Goal: Task Accomplishment & Management: Use online tool/utility

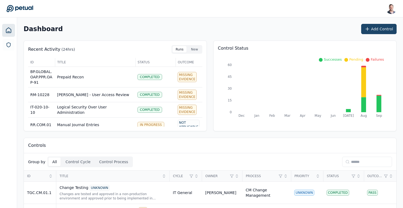
click at [377, 30] on button "Add Control" at bounding box center [378, 29] width 35 height 10
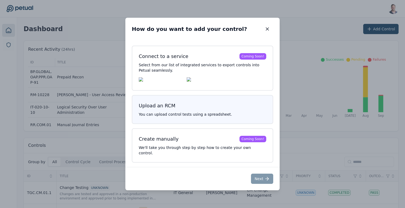
click at [215, 117] on p "You can upload control tests using a spreadsheet." at bounding box center [202, 113] width 127 height 5
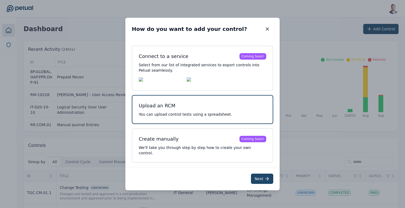
click at [262, 174] on button "Next" at bounding box center [262, 178] width 22 height 10
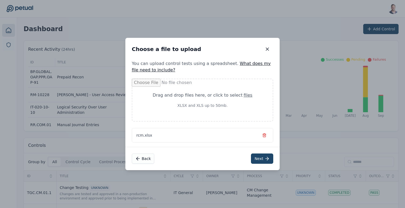
click at [262, 159] on button "Next" at bounding box center [262, 158] width 22 height 10
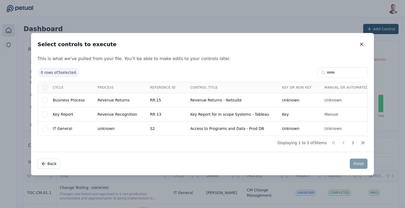
click at [46, 88] on div at bounding box center [44, 87] width 5 height 5
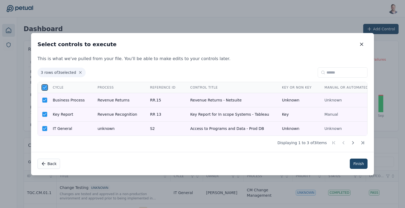
click at [355, 162] on button "Finish" at bounding box center [359, 163] width 18 height 10
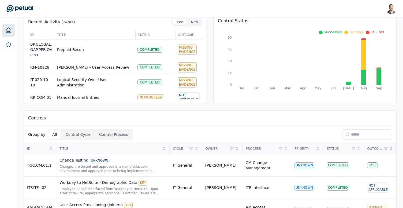
scroll to position [54, 0]
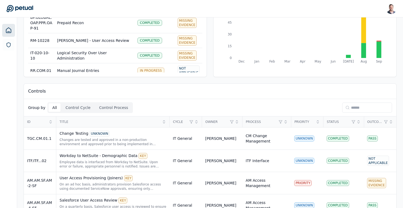
click at [357, 109] on input at bounding box center [367, 107] width 50 height 10
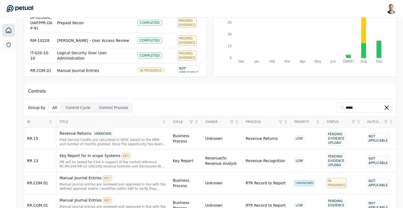
scroll to position [2, 0]
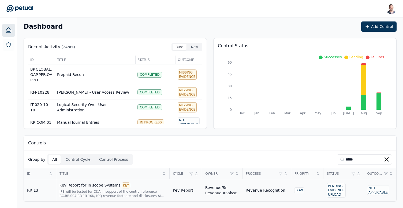
type input "*****"
click at [95, 186] on div "Key Report for In scope Systems KEY" at bounding box center [112, 185] width 107 height 6
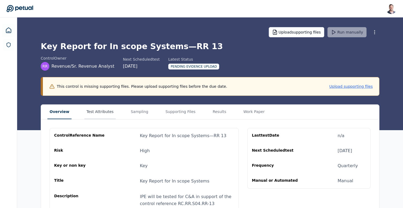
click at [103, 115] on button "Test Attributes" at bounding box center [99, 111] width 31 height 14
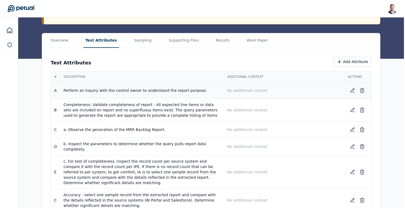
scroll to position [83, 0]
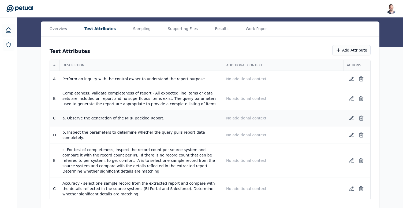
drag, startPoint x: 163, startPoint y: 118, endPoint x: 63, endPoint y: 120, distance: 99.6
click at [63, 120] on td "a. Observe the generation of the MRR Backlog Report." at bounding box center [141, 118] width 164 height 16
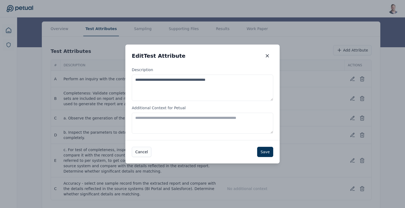
click at [156, 94] on textarea "**********" at bounding box center [202, 87] width 141 height 26
click at [265, 58] on button "button" at bounding box center [267, 56] width 12 height 10
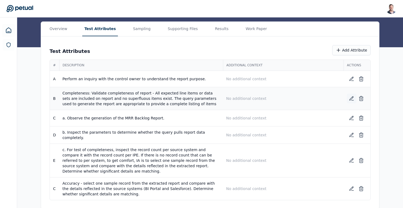
click at [351, 99] on icon at bounding box center [351, 98] width 5 height 5
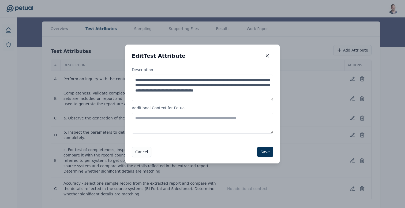
click at [238, 95] on textarea "**********" at bounding box center [202, 87] width 141 height 26
paste textarea "**********"
type textarea "**********"
click at [261, 151] on button "Save" at bounding box center [265, 151] width 16 height 10
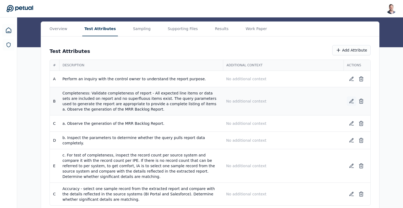
click at [349, 104] on button at bounding box center [351, 101] width 10 height 10
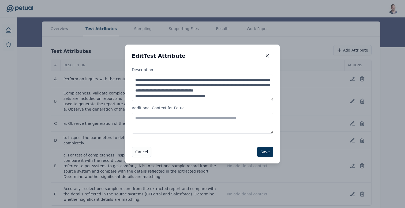
click at [186, 96] on textarea "**********" at bounding box center [202, 87] width 141 height 26
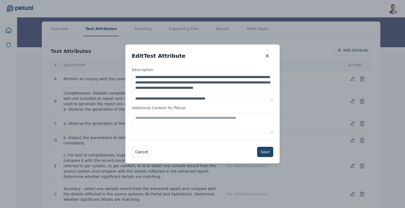
type textarea "**********"
click at [268, 152] on button "Save" at bounding box center [265, 151] width 16 height 10
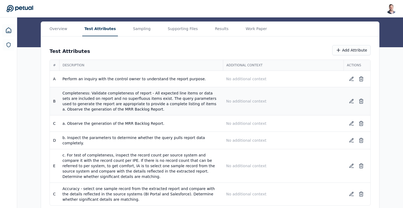
click at [170, 100] on td "Completeness: Validate completeness of report - All expected line items or data…" at bounding box center [141, 101] width 164 height 28
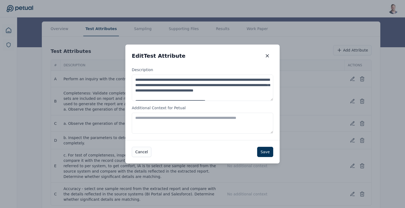
scroll to position [11, 0]
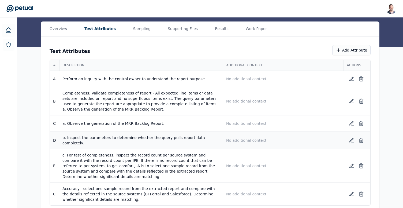
click at [183, 134] on td "b. Inspect the parameters to determine whether the query pulls report data comp…" at bounding box center [141, 139] width 164 height 17
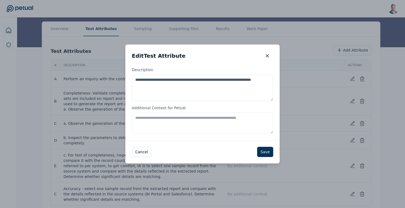
click at [175, 94] on textarea "**********" at bounding box center [202, 87] width 141 height 26
click at [269, 55] on icon "button" at bounding box center [267, 55] width 5 height 5
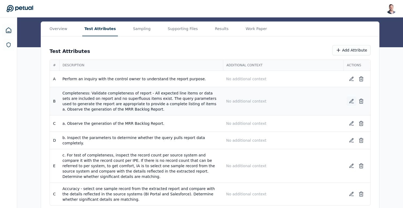
click at [351, 99] on icon at bounding box center [351, 100] width 5 height 5
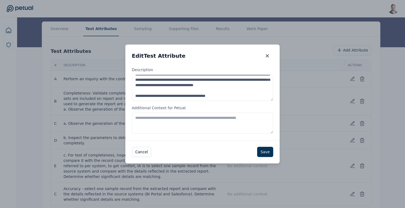
click at [235, 96] on textarea "**********" at bounding box center [202, 87] width 141 height 26
paste textarea "**********"
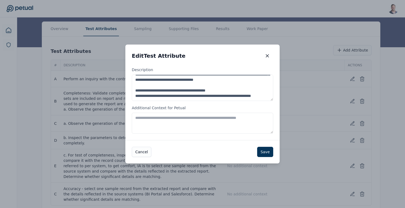
scroll to position [19, 0]
type textarea "**********"
click at [263, 154] on button "Save" at bounding box center [265, 151] width 16 height 10
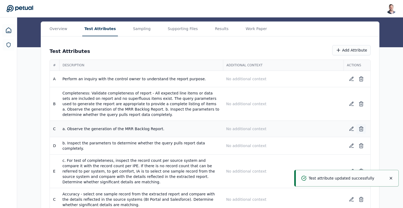
click at [364, 130] on button at bounding box center [361, 129] width 10 height 10
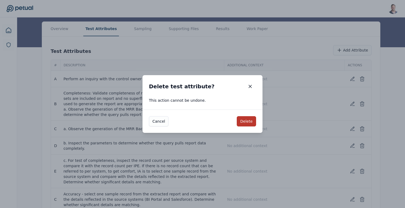
click at [244, 121] on button "Delete" at bounding box center [246, 121] width 19 height 10
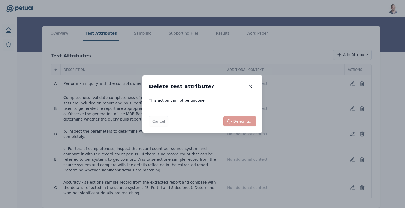
scroll to position [77, 0]
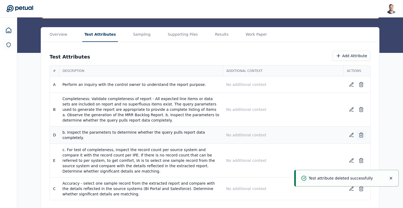
click at [362, 134] on icon at bounding box center [360, 134] width 3 height 3
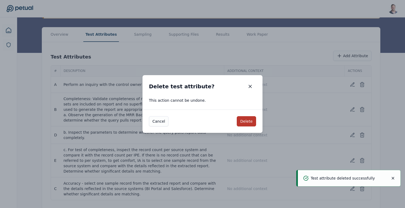
click at [240, 121] on button "Delete" at bounding box center [246, 121] width 19 height 10
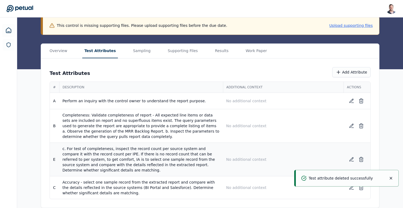
click at [157, 148] on td "c. For test of completeness, inspect the record count per source system and com…" at bounding box center [141, 158] width 164 height 33
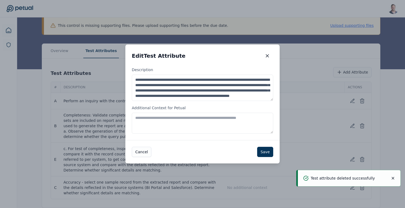
click at [182, 97] on textarea "**********" at bounding box center [202, 87] width 141 height 26
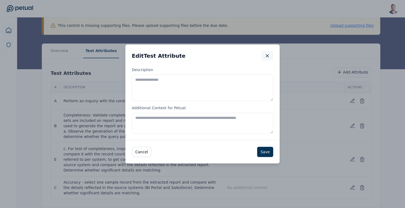
click at [267, 56] on icon "button" at bounding box center [267, 55] width 3 height 3
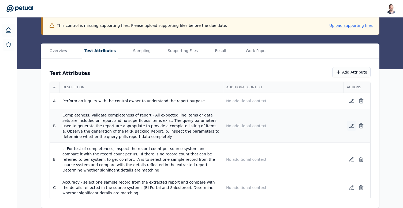
click at [352, 126] on icon at bounding box center [351, 125] width 5 height 5
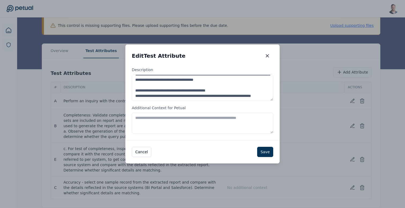
click at [229, 97] on textarea "**********" at bounding box center [202, 87] width 141 height 26
paste textarea "**********"
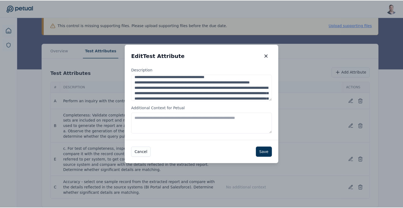
scroll to position [51, 0]
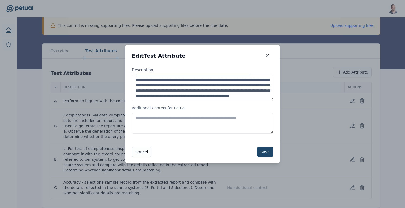
type textarea "**********"
click at [268, 150] on button "Save" at bounding box center [265, 151] width 16 height 10
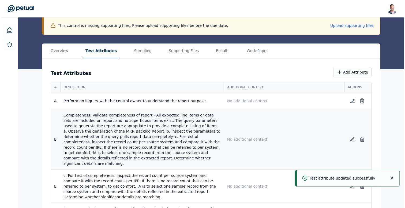
scroll to position [82, 0]
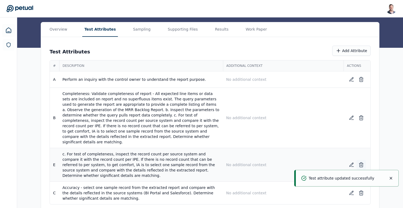
click at [361, 162] on icon at bounding box center [360, 164] width 5 height 5
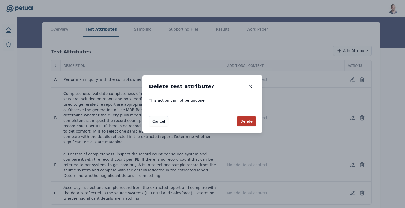
click at [239, 122] on button "Delete" at bounding box center [246, 121] width 19 height 10
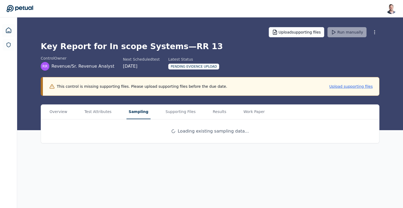
scroll to position [0, 0]
click at [137, 66] on main "Upload supporting files Run manually Key Report for In scope Systems — RR 13 co…" at bounding box center [211, 112] width 388 height 190
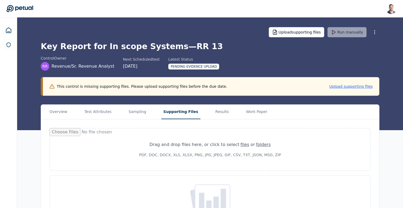
click at [176, 114] on button "Supporting Files" at bounding box center [180, 111] width 39 height 14
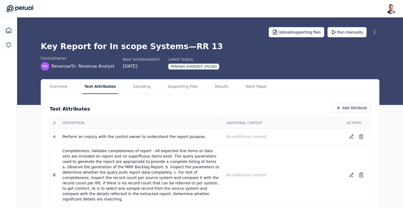
click at [101, 88] on button "Test Attributes" at bounding box center [100, 86] width 36 height 14
click at [345, 33] on button "Run manually" at bounding box center [346, 32] width 39 height 10
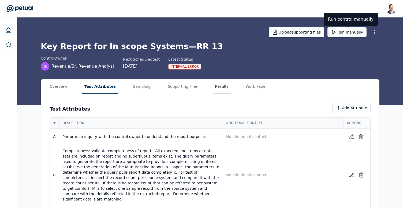
click at [214, 89] on button "Results" at bounding box center [222, 86] width 18 height 14
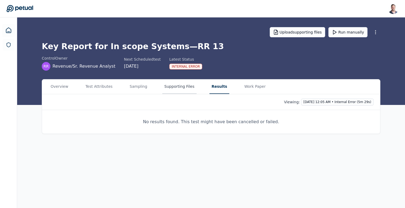
click at [183, 86] on button "Supporting Files" at bounding box center [179, 86] width 34 height 14
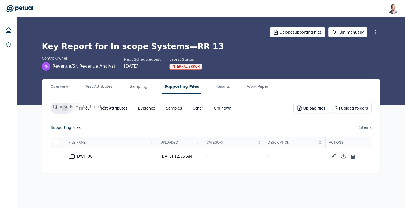
click at [86, 159] on div "DWH 08" at bounding box center [111, 156] width 85 height 6
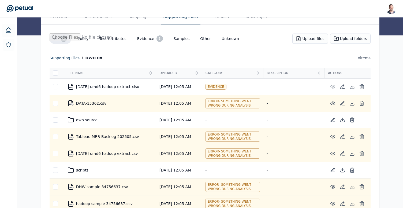
scroll to position [88, 0]
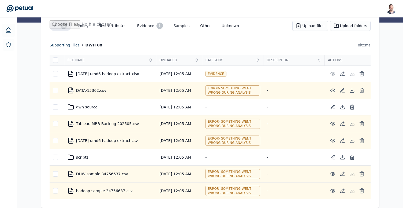
click at [89, 104] on div "dwh source" at bounding box center [109, 107] width 85 height 6
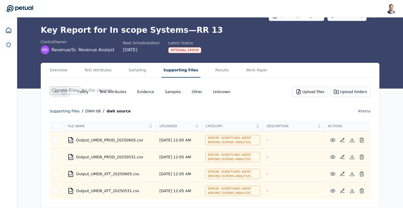
scroll to position [18, 0]
click at [122, 138] on div "CSVbabababa Output_UMD6_PROD_20250605.csv" at bounding box center [109, 140] width 85 height 6
click at [7, 30] on icon at bounding box center [8, 30] width 6 height 6
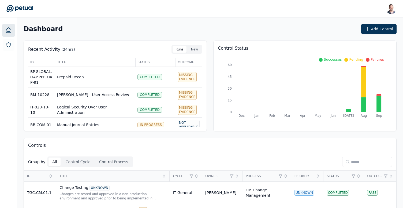
click at [368, 163] on input at bounding box center [367, 161] width 50 height 10
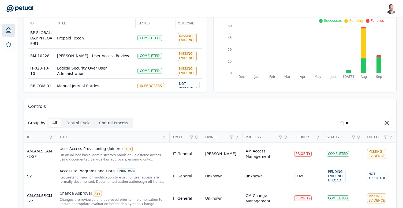
scroll to position [47, 0]
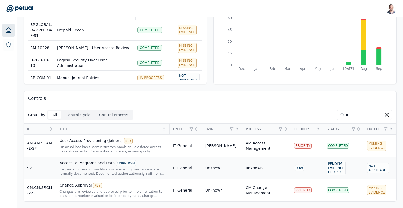
type input "**"
click at [98, 166] on div "Access to Programs and Data UNKNOWN Requests for new, or modification to existi…" at bounding box center [112, 168] width 107 height 16
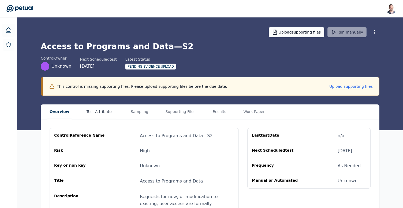
click at [97, 112] on button "Test Attributes" at bounding box center [99, 111] width 31 height 14
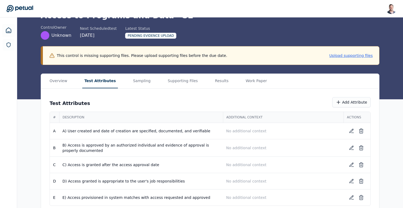
scroll to position [37, 0]
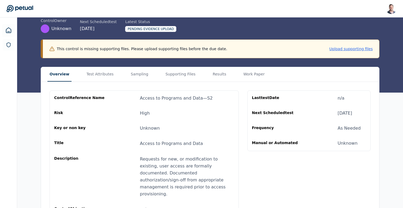
click at [52, 73] on button "Overview" at bounding box center [59, 74] width 24 height 14
click at [166, 76] on button "Supporting Files" at bounding box center [180, 74] width 34 height 14
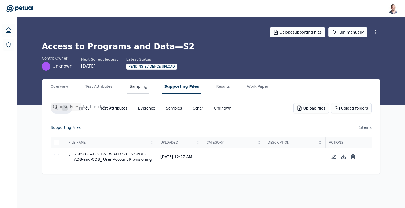
click at [141, 83] on button "Sampling" at bounding box center [138, 86] width 22 height 14
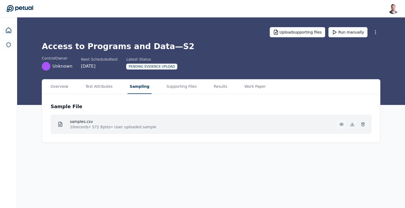
click at [342, 124] on circle at bounding box center [341, 123] width 1 height 1
click at [179, 89] on button "Supporting Files" at bounding box center [181, 86] width 34 height 14
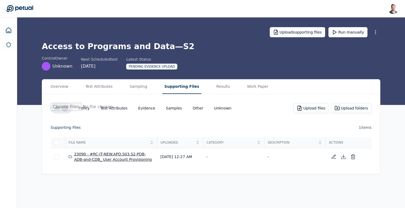
click at [107, 158] on div "23090 - #RC-IT-NEW.APD.S03.S2-PDB-ADB-and-CDB_ User Account Provisioning" at bounding box center [111, 156] width 85 height 11
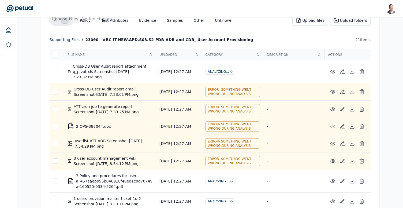
scroll to position [100, 0]
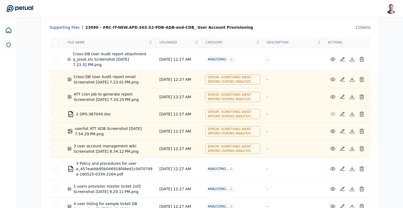
click at [114, 96] on div "ATT cron job to generate report Screenshot [DATE] 7.33.25 PM.png" at bounding box center [109, 96] width 85 height 11
click at [123, 95] on div "ATT cron job to generate report Screenshot [DATE] 7.33.25 PM.png" at bounding box center [109, 96] width 85 height 11
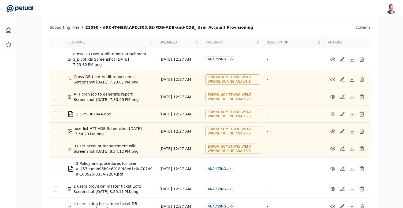
click at [123, 95] on div "ATT cron job to generate report Screenshot [DATE] 7.33.25 PM.png" at bounding box center [109, 96] width 85 height 11
click at [229, 113] on div "error - Something went wrong during analysis." at bounding box center [232, 114] width 55 height 10
click at [233, 73] on td "error - Something went wrong during analysis." at bounding box center [232, 79] width 61 height 17
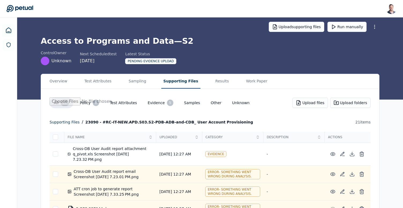
scroll to position [0, 0]
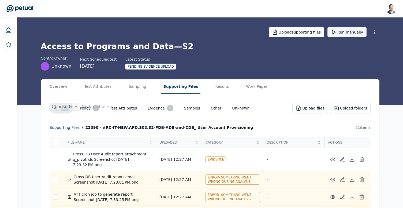
click at [340, 29] on button "Run manually" at bounding box center [346, 32] width 39 height 10
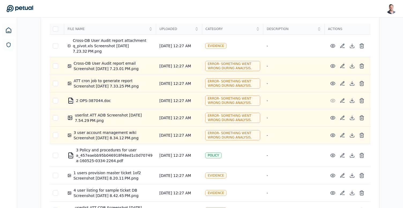
scroll to position [102, 0]
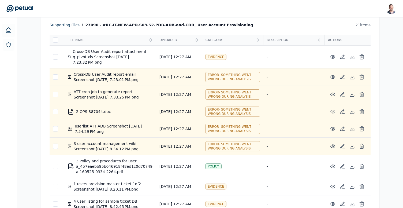
click at [163, 25] on div "23090 - #RC-IT-NEW.APD.S03.S2-PDB-ADB-and-CDB_ User Account Provisioning" at bounding box center [169, 25] width 168 height 6
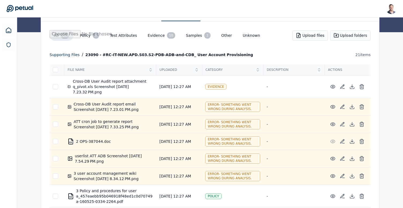
scroll to position [0, 0]
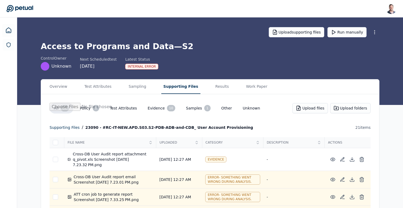
click at [149, 49] on h1 "Access to Programs and Data — S2" at bounding box center [210, 47] width 338 height 10
click at [179, 87] on button "Supporting Files" at bounding box center [180, 86] width 39 height 14
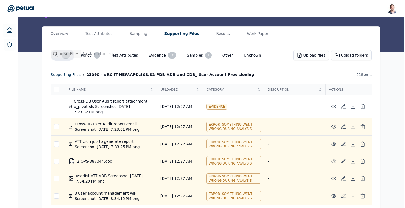
scroll to position [76, 0]
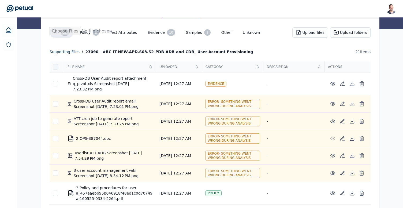
click at [55, 68] on div at bounding box center [55, 66] width 5 height 5
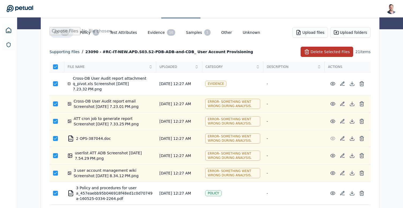
click at [330, 50] on button "Delete Selected Files" at bounding box center [326, 52] width 52 height 10
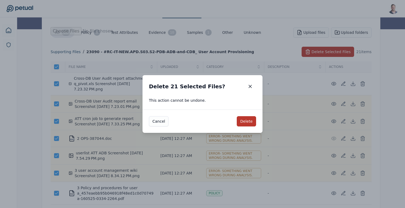
click at [244, 121] on button "Delete" at bounding box center [246, 121] width 19 height 10
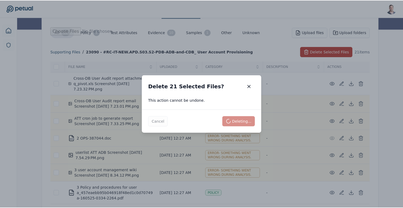
scroll to position [0, 0]
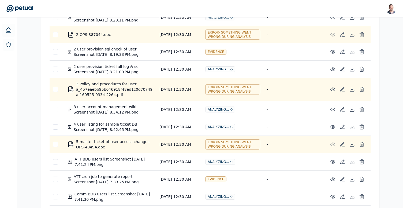
scroll to position [145, 0]
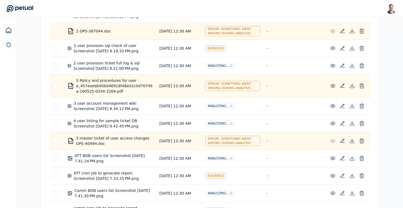
click at [236, 83] on div "error - Something went wrong during analysis." at bounding box center [232, 86] width 55 height 10
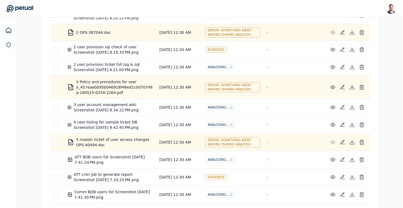
scroll to position [165, 0]
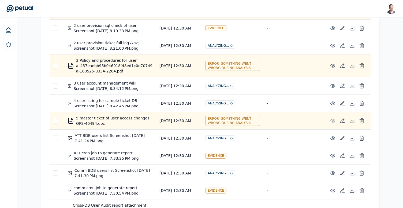
click at [30, 123] on div "Overview Test Attributes Sampling Supporting Files Results Work Paper All 21 Po…" at bounding box center [210, 132] width 386 height 437
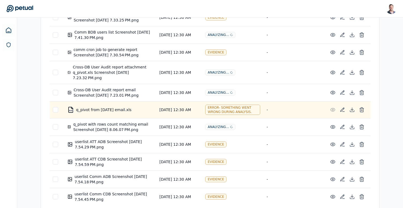
scroll to position [303, 0]
click at [220, 111] on div "error - Something went wrong during analysis." at bounding box center [232, 109] width 55 height 10
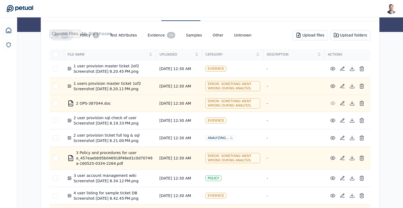
scroll to position [50, 0]
